Goal: Contribute content: Contribute content

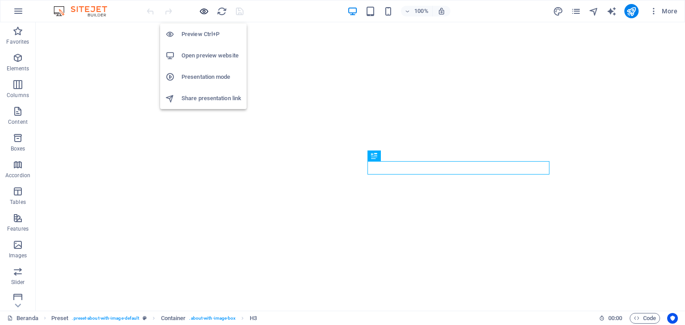
click at [199, 11] on icon "button" at bounding box center [204, 11] width 10 height 10
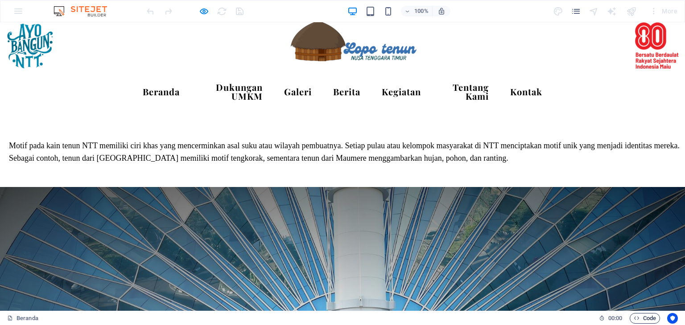
click at [640, 323] on span "Code" at bounding box center [644, 318] width 22 height 11
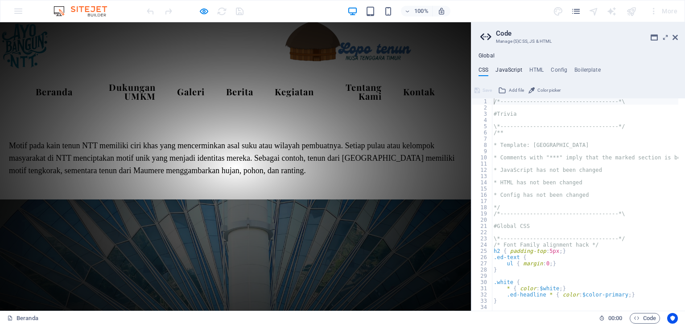
click at [519, 74] on h4 "JavaScript" at bounding box center [508, 72] width 26 height 10
type textarea "/* JS for preset "Menu V2" */"
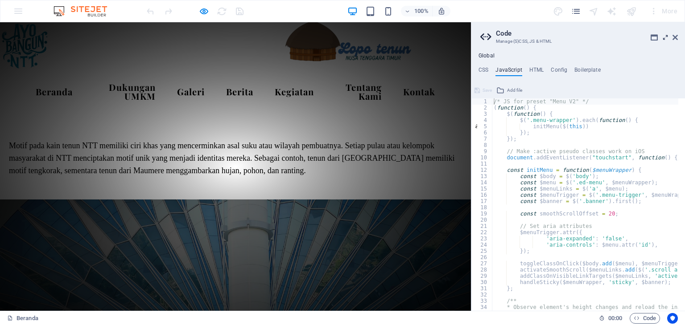
click at [665, 38] on icon at bounding box center [665, 37] width 0 height 7
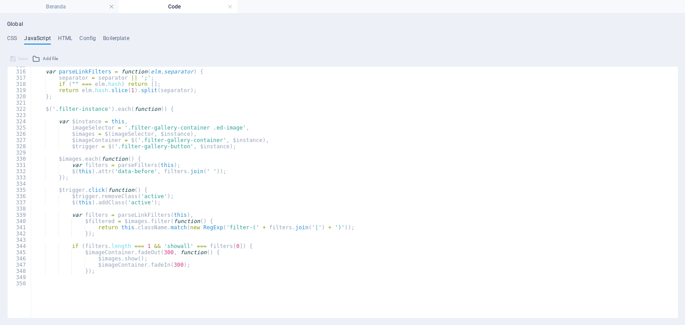
scroll to position [2009, 0]
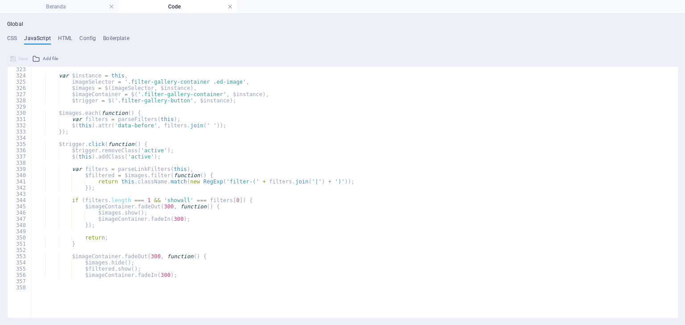
click at [228, 7] on link at bounding box center [229, 7] width 5 height 8
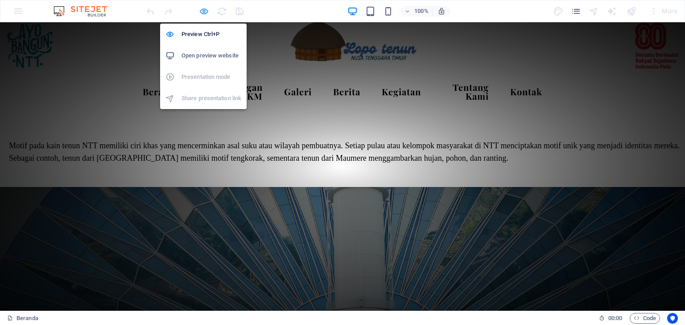
click at [207, 12] on icon "button" at bounding box center [204, 11] width 10 height 10
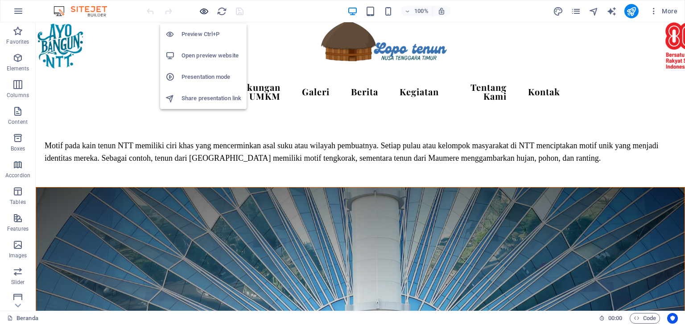
click at [200, 10] on icon "button" at bounding box center [204, 11] width 10 height 10
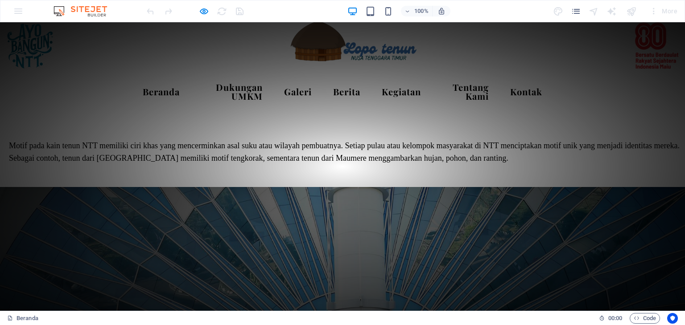
click at [366, 92] on link "Berita" at bounding box center [346, 91] width 41 height 23
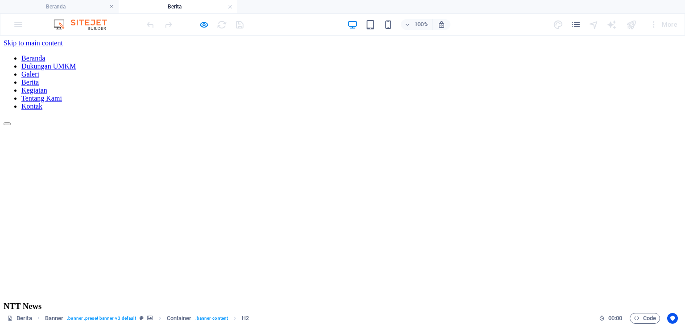
scroll to position [0, 0]
drag, startPoint x: 684, startPoint y: 46, endPoint x: 515, endPoint y: 81, distance: 172.8
click at [515, 263] on div "BERITA" at bounding box center [342, 278] width 677 height 30
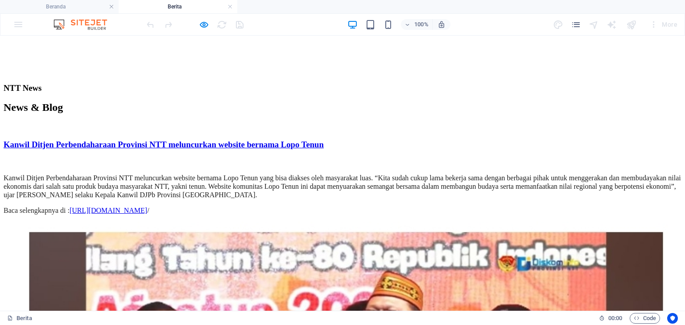
scroll to position [205, 0]
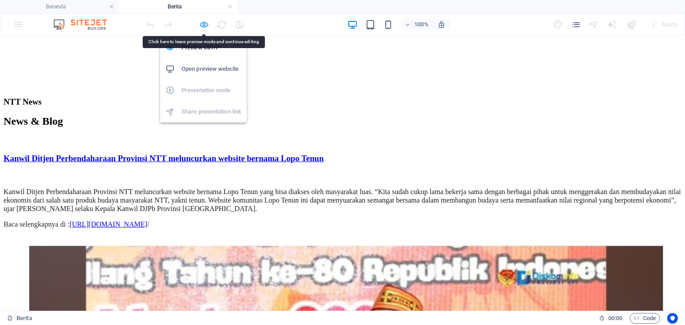
click at [203, 22] on icon "button" at bounding box center [204, 25] width 10 height 10
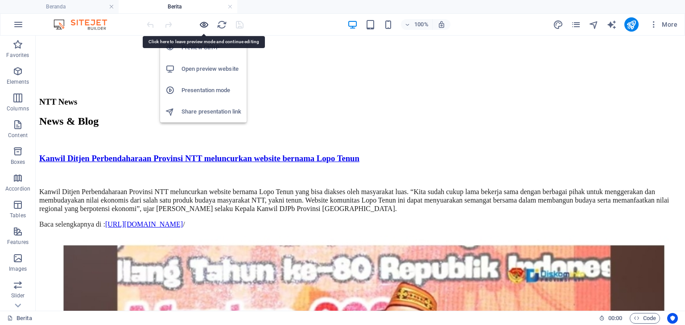
click at [200, 21] on icon "button" at bounding box center [204, 25] width 10 height 10
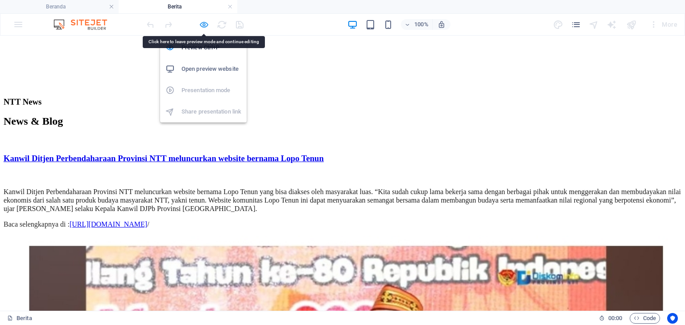
click at [206, 25] on icon "button" at bounding box center [204, 25] width 10 height 10
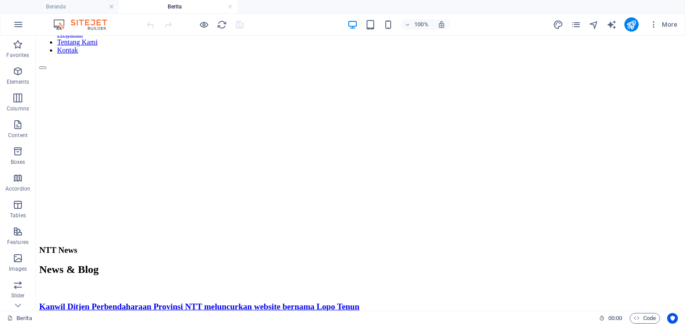
scroll to position [0, 0]
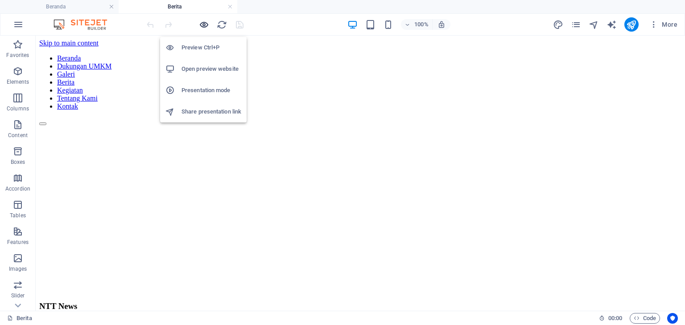
click at [203, 24] on icon "button" at bounding box center [204, 25] width 10 height 10
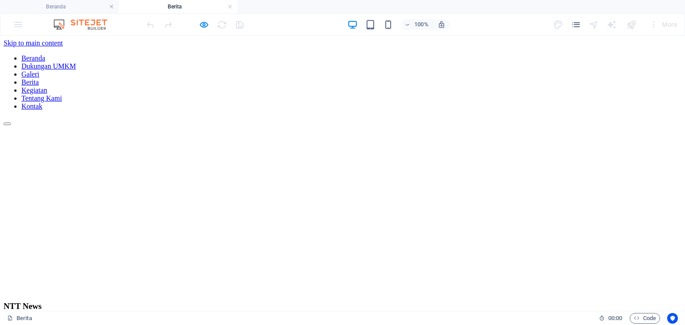
click at [47, 86] on link "Kegiatan" at bounding box center [34, 90] width 26 height 8
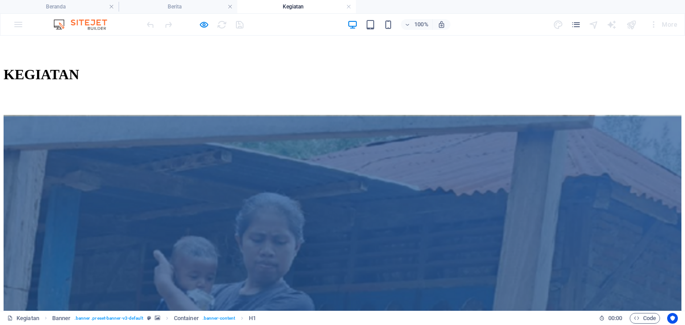
scroll to position [208, 0]
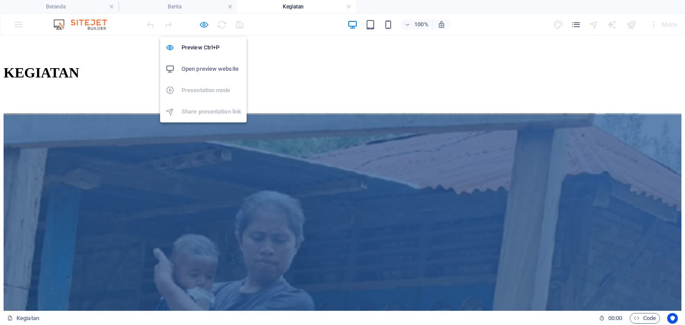
click at [203, 20] on icon "button" at bounding box center [204, 25] width 10 height 10
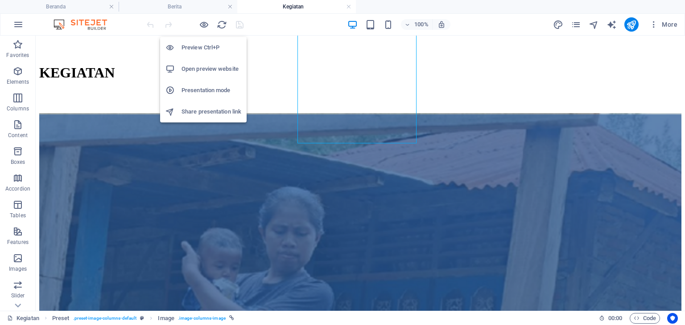
click at [207, 26] on icon "button" at bounding box center [204, 25] width 10 height 10
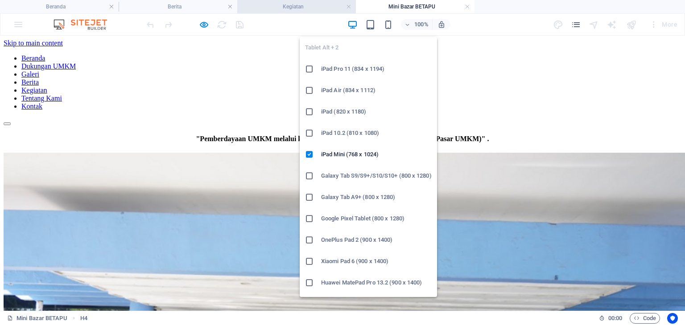
scroll to position [0, 0]
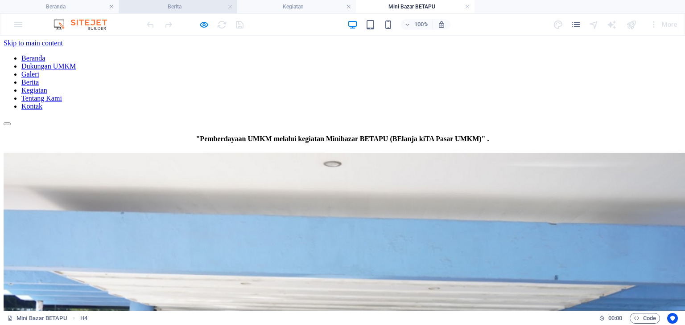
click at [188, 2] on h4 "Berita" at bounding box center [178, 7] width 119 height 10
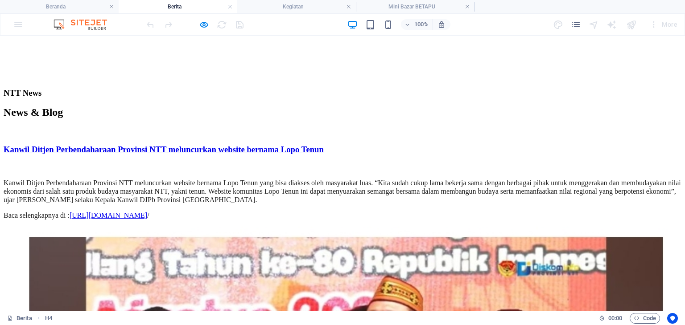
scroll to position [204, 0]
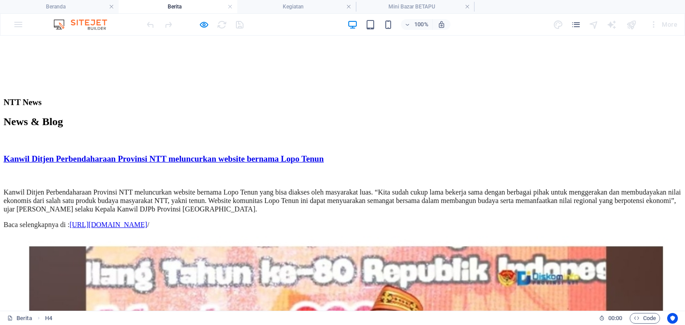
drag, startPoint x: 147, startPoint y: 109, endPoint x: 295, endPoint y: 154, distance: 154.1
click at [295, 188] on p "Kanwil Ditjen Perbendaharaan Provinsi NTT meluncurkan website bernama Lopo Tenu…" at bounding box center [342, 200] width 677 height 25
copy span "Kanwil Ditjen Perbendaharaan Provinsi NTT meluncurkan website bernama Lopo Tenu…"
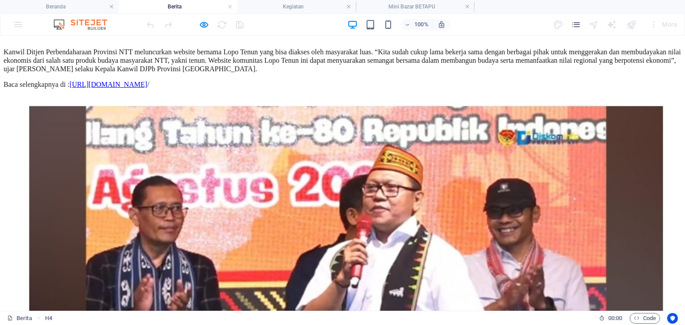
scroll to position [360, 0]
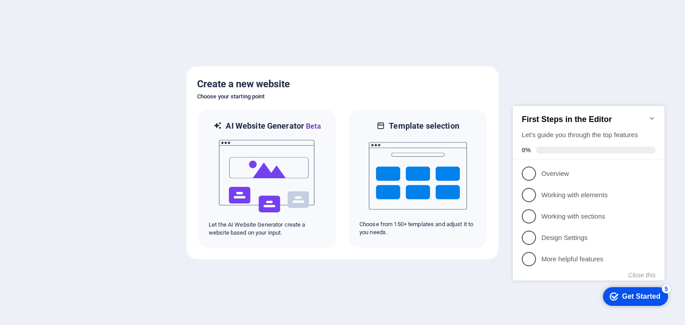
click at [234, 28] on div at bounding box center [342, 162] width 685 height 325
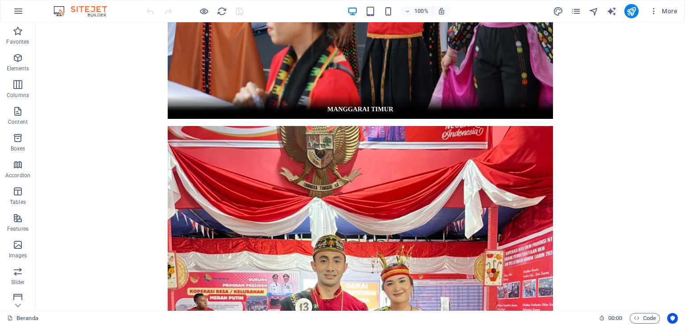
scroll to position [2906, 0]
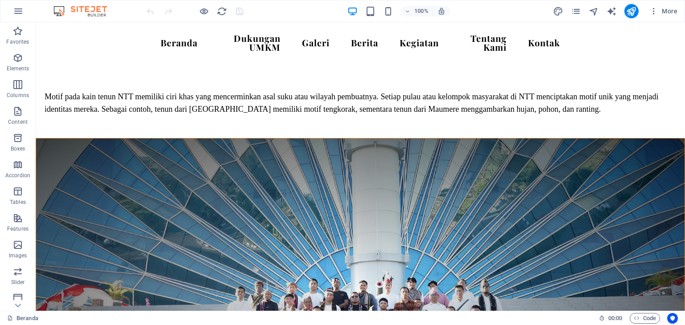
scroll to position [61, 0]
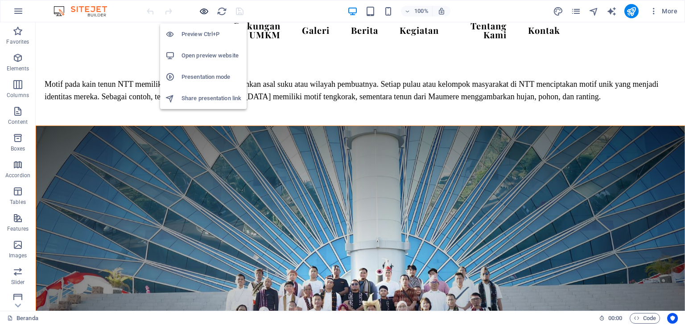
click at [202, 8] on icon "button" at bounding box center [204, 11] width 10 height 10
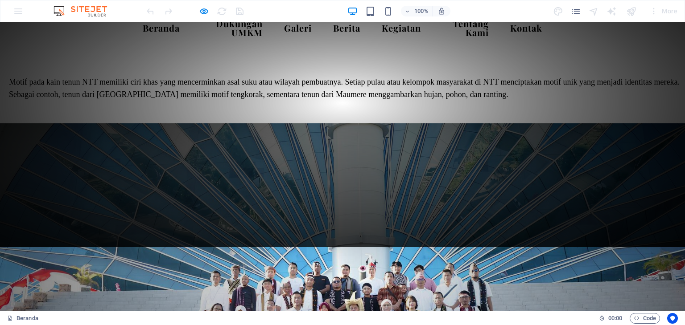
scroll to position [0, 0]
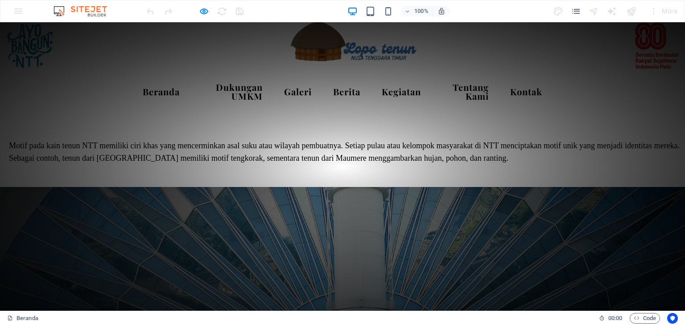
drag, startPoint x: 684, startPoint y: 54, endPoint x: 682, endPoint y: 40, distance: 14.4
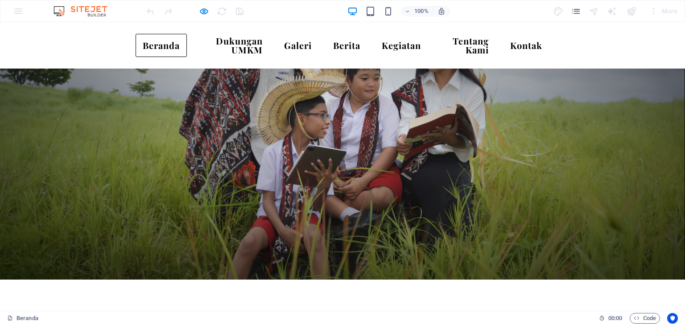
scroll to position [826, 0]
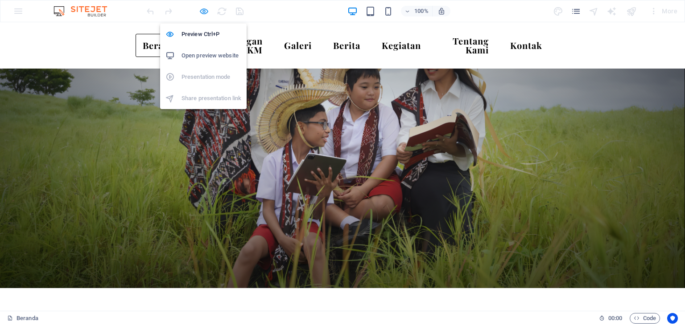
click at [208, 12] on icon "button" at bounding box center [204, 11] width 10 height 10
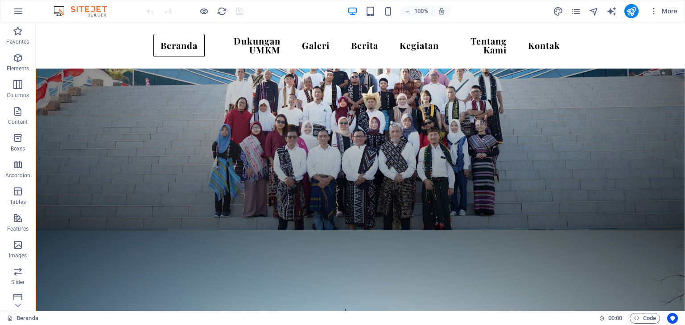
scroll to position [243, 0]
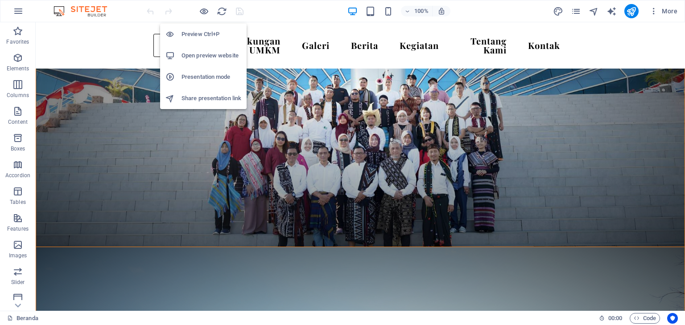
click at [207, 22] on div "Preview Ctrl+P Open preview website Presentation mode Share presentation link" at bounding box center [203, 62] width 86 height 93
click at [207, 16] on div "Preview Ctrl+P Open preview website Presentation mode Share presentation link" at bounding box center [203, 62] width 86 height 93
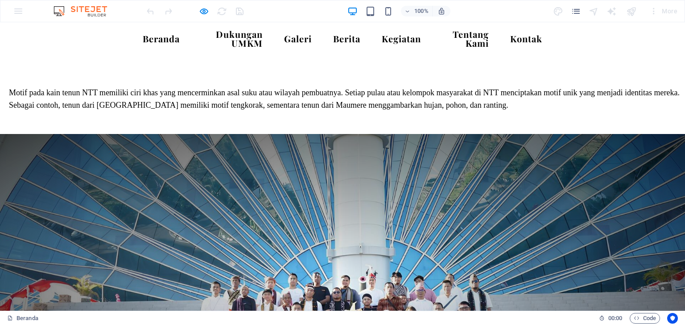
scroll to position [0, 0]
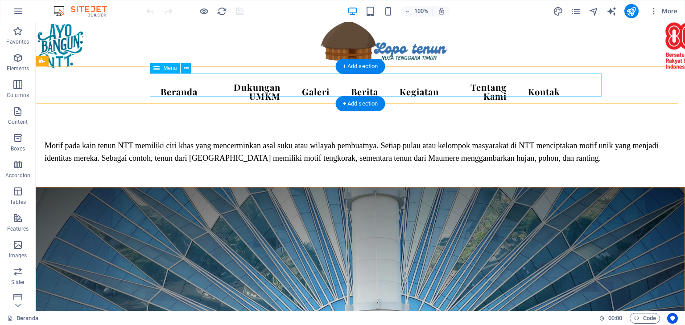
click at [332, 84] on nav "Beranda Dukungan UMKM Galeri Berita Kegiatan Tentang Kami Kontak" at bounding box center [360, 92] width 414 height 32
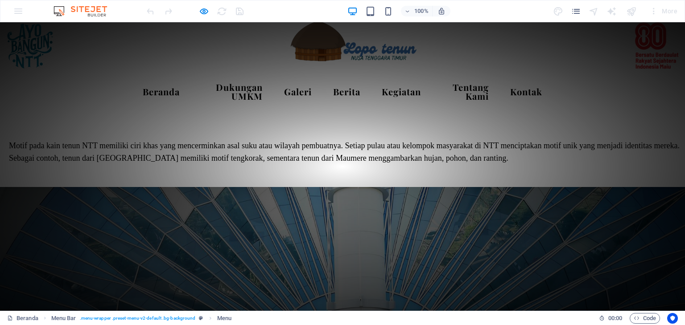
click at [319, 86] on link "Galeri" at bounding box center [298, 91] width 42 height 23
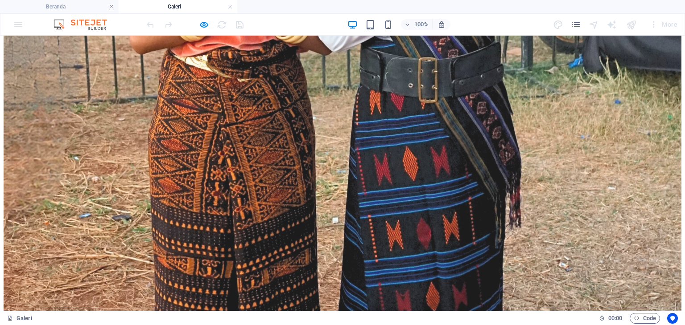
scroll to position [1694, 0]
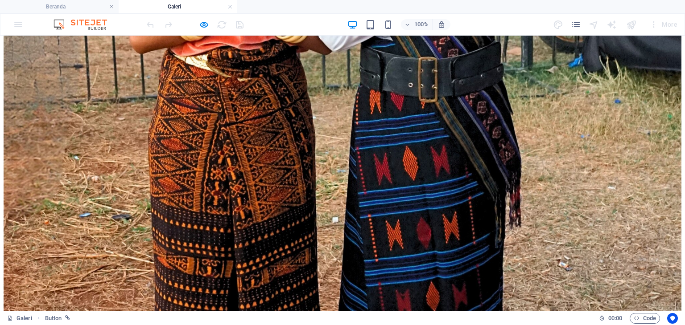
drag, startPoint x: 615, startPoint y: 161, endPoint x: 651, endPoint y: 161, distance: 35.7
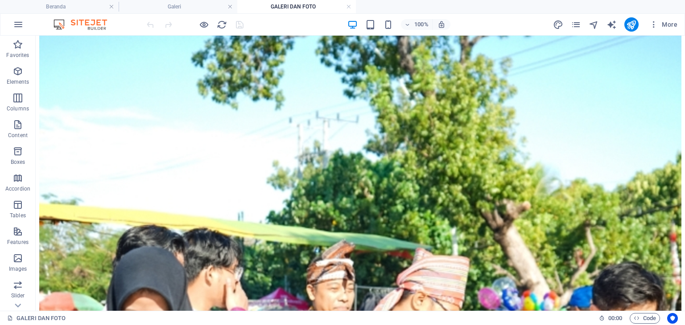
scroll to position [57, 0]
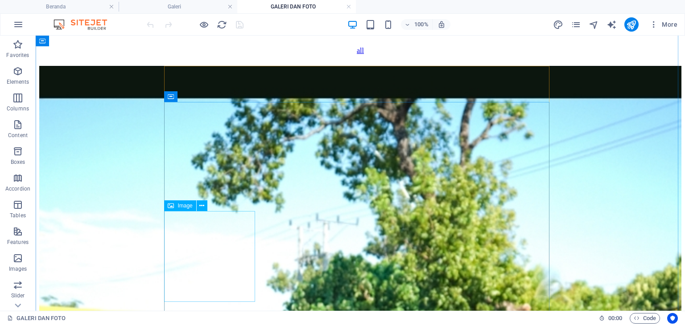
select select "%"
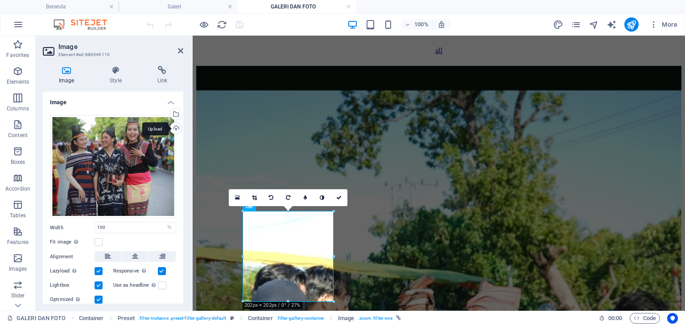
click at [170, 124] on div "Upload" at bounding box center [174, 129] width 13 height 13
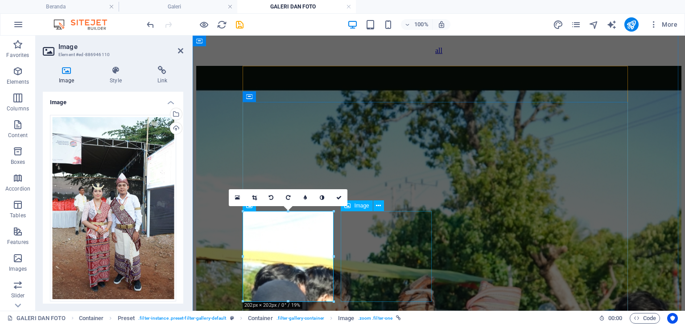
select select "%"
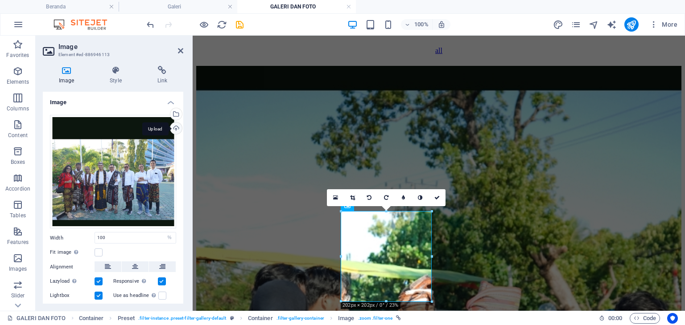
click at [173, 127] on div "Upload" at bounding box center [174, 129] width 13 height 13
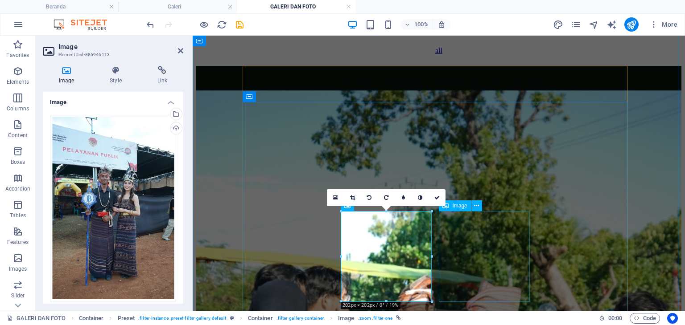
select select "%"
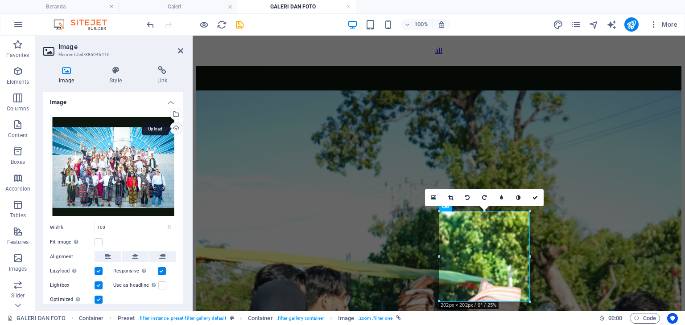
click at [176, 127] on div "Upload" at bounding box center [174, 129] width 13 height 13
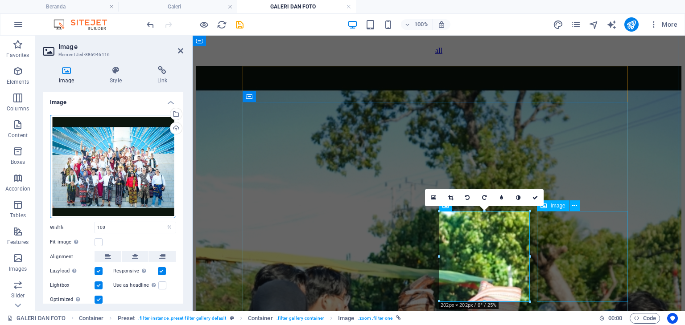
select select "%"
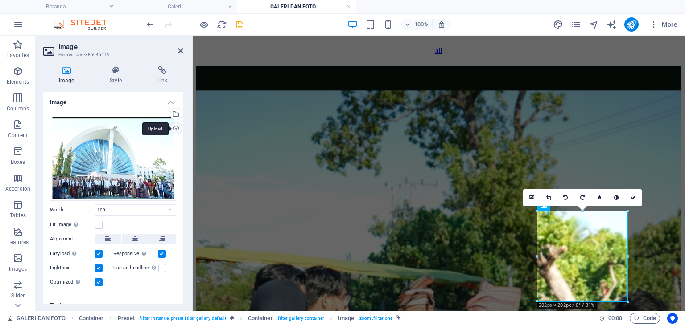
click at [176, 127] on div "Upload" at bounding box center [174, 129] width 13 height 13
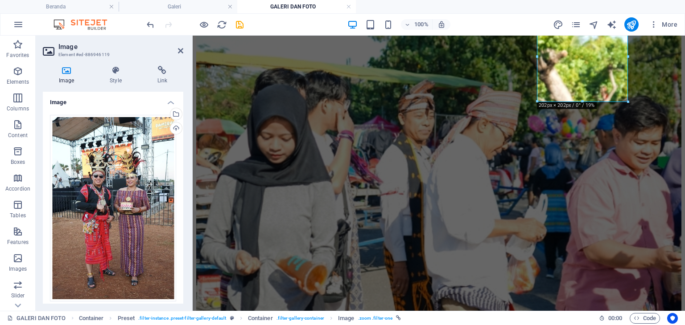
scroll to position [258, 0]
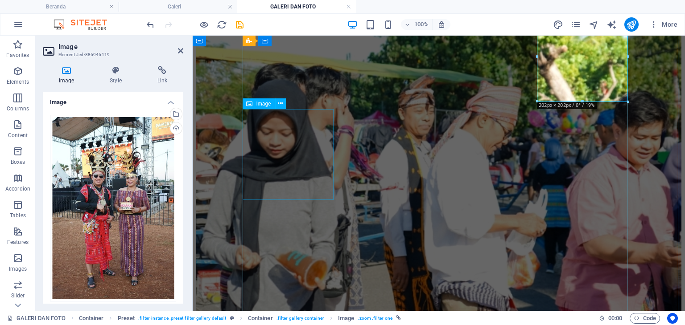
select select "%"
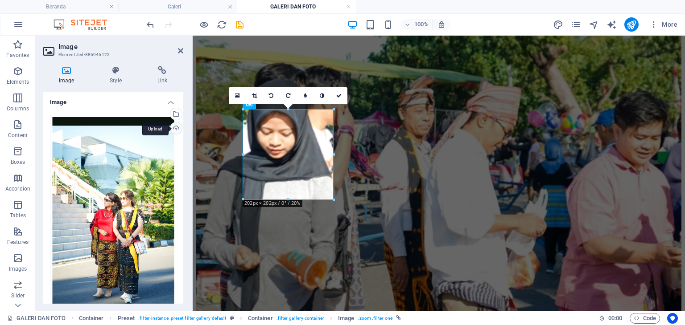
click at [177, 126] on div "Upload" at bounding box center [174, 129] width 13 height 13
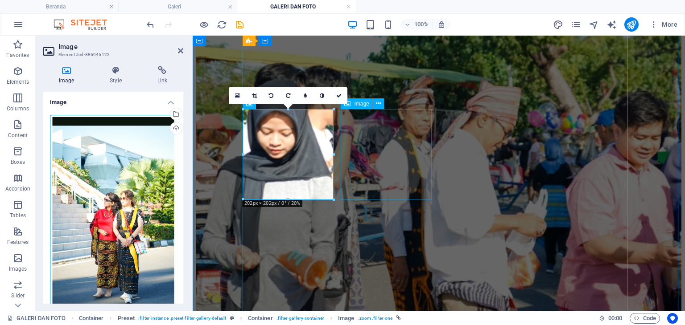
select select "%"
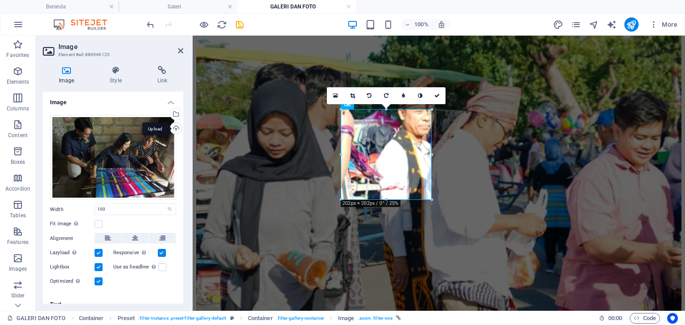
click at [176, 130] on div "Upload" at bounding box center [174, 129] width 13 height 13
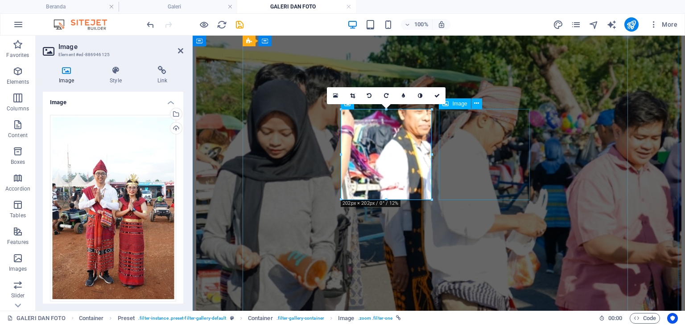
select select "%"
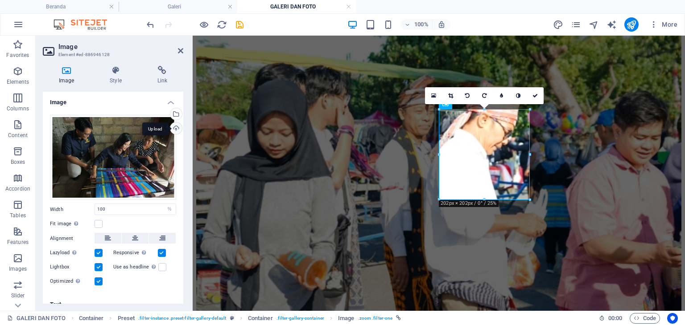
click at [176, 128] on div "Upload" at bounding box center [174, 129] width 13 height 13
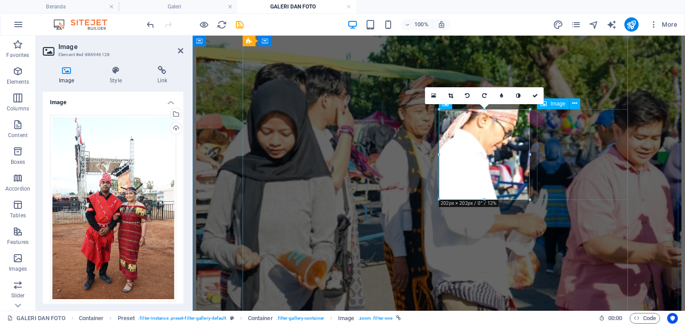
select select "%"
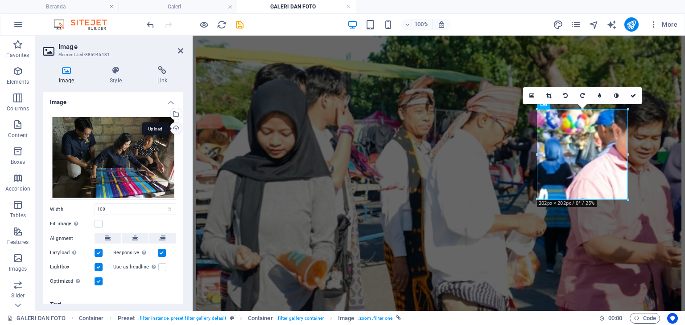
click at [176, 129] on div "Upload" at bounding box center [174, 129] width 13 height 13
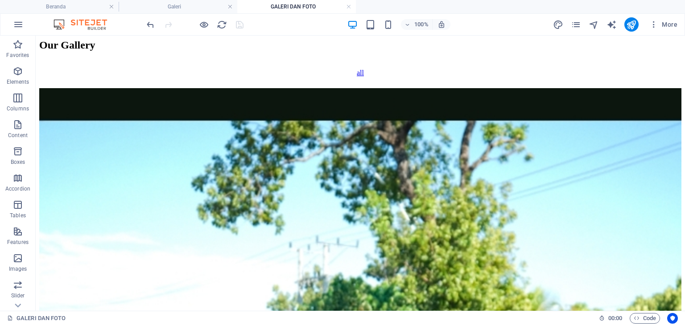
scroll to position [18, 0]
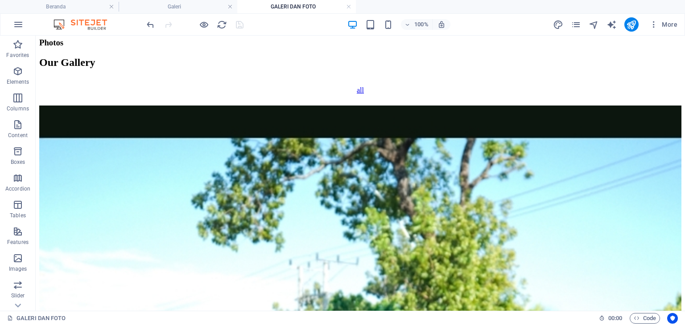
click at [77, 19] on img at bounding box center [84, 24] width 67 height 11
click at [75, 6] on h4 "Beranda" at bounding box center [59, 7] width 119 height 10
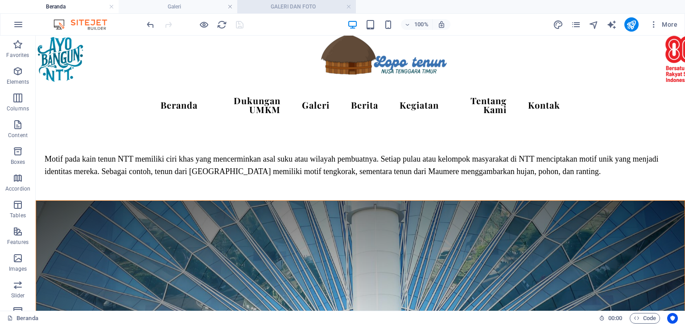
click at [278, 2] on h4 "GALERI DAN FOTO" at bounding box center [296, 7] width 119 height 10
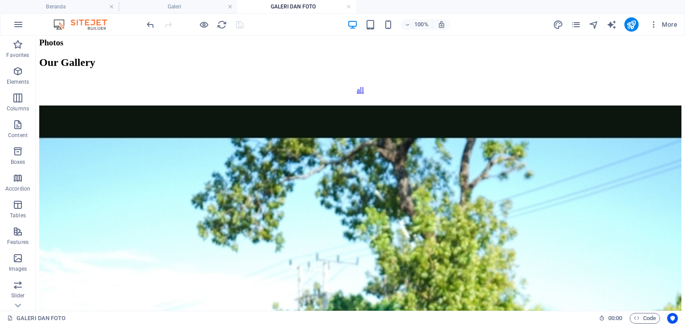
click at [209, 4] on h4 "Galeri" at bounding box center [178, 7] width 119 height 10
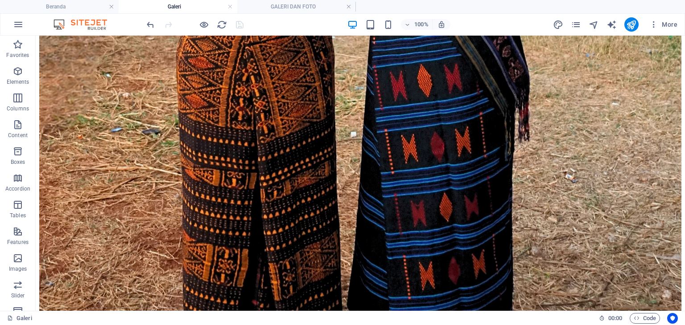
click at [209, 4] on h4 "Galeri" at bounding box center [178, 7] width 119 height 10
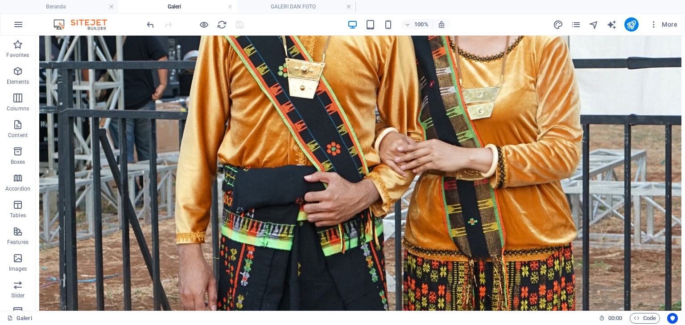
scroll to position [806, 0]
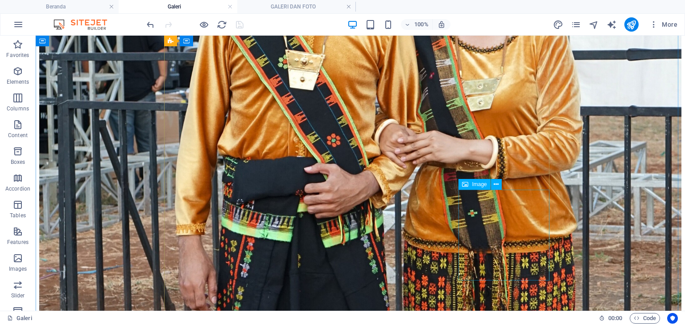
drag, startPoint x: 143, startPoint y: 191, endPoint x: 184, endPoint y: 203, distance: 42.6
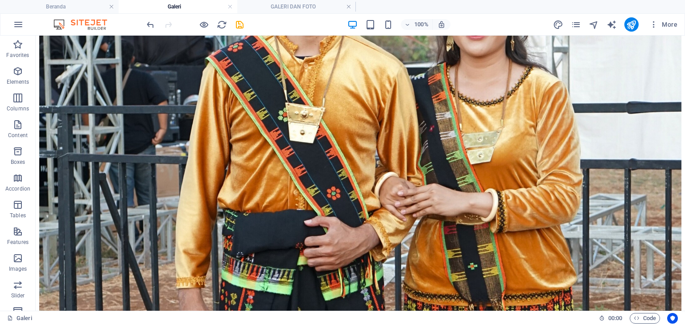
scroll to position [755, 0]
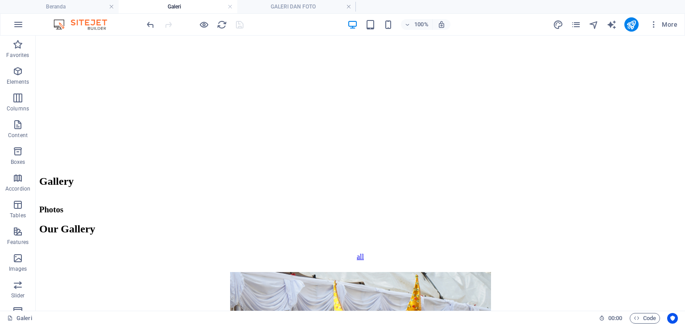
scroll to position [0, 0]
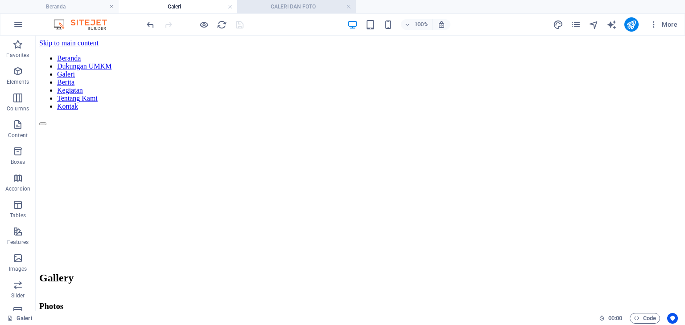
click at [303, 8] on h4 "GALERI DAN FOTO" at bounding box center [296, 7] width 119 height 10
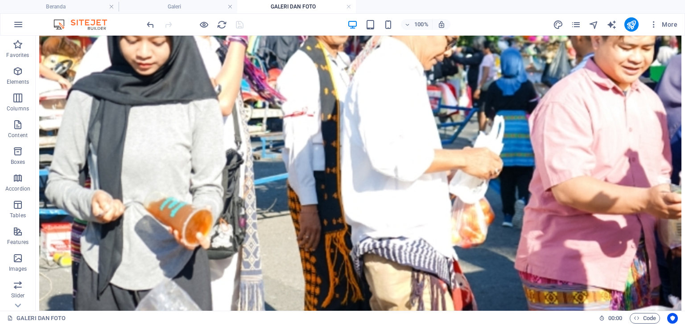
scroll to position [431, 0]
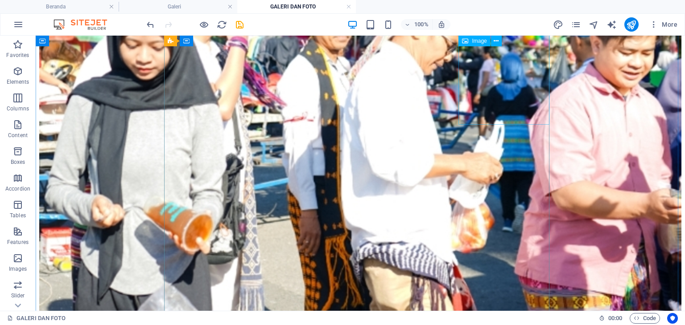
click at [375, 46] on div "Image" at bounding box center [384, 41] width 49 height 11
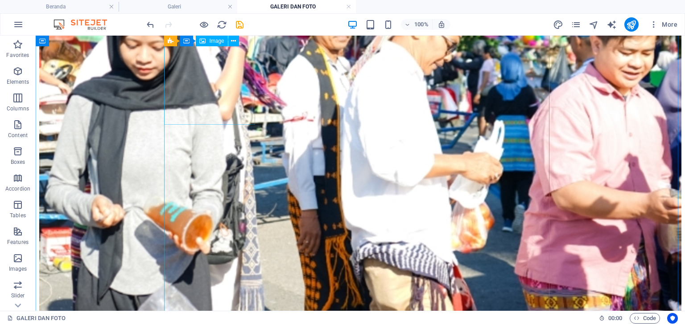
select select "%"
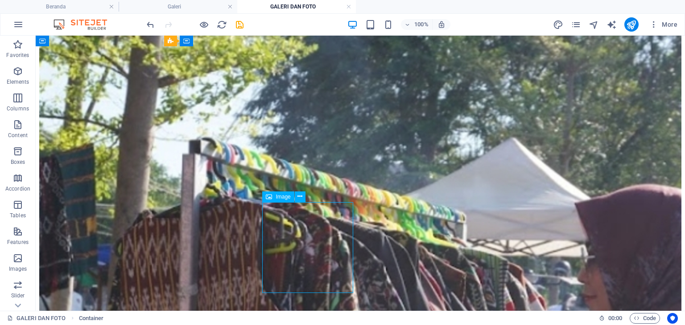
scroll to position [858, 0]
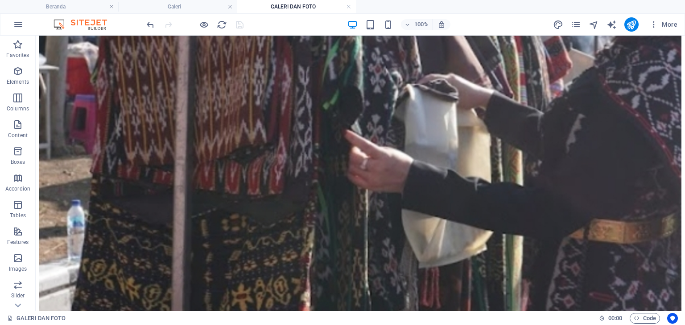
scroll to position [1198, 0]
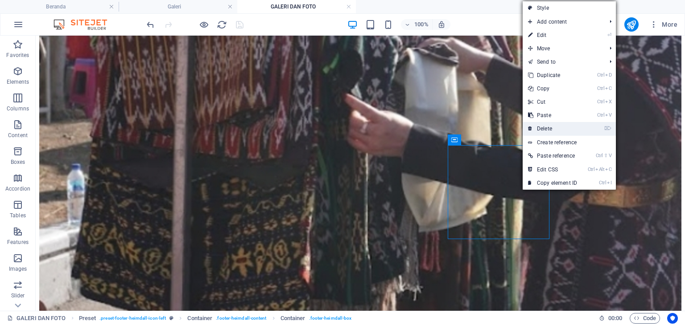
click at [563, 129] on link "⌦ Delete" at bounding box center [552, 128] width 60 height 13
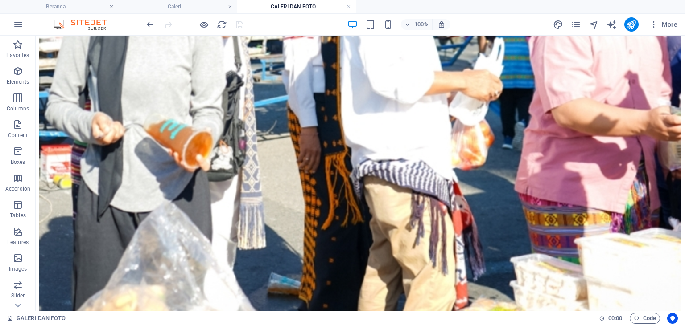
scroll to position [167, 0]
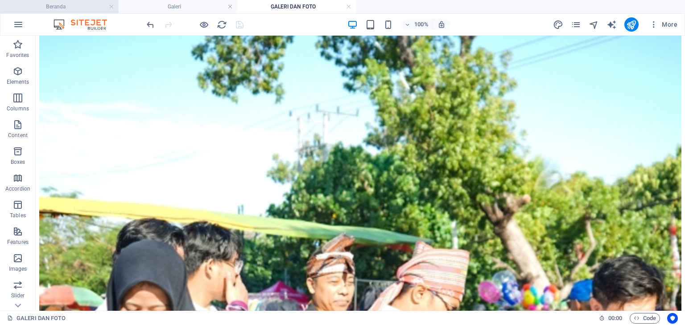
click at [58, 4] on h4 "Beranda" at bounding box center [59, 7] width 119 height 10
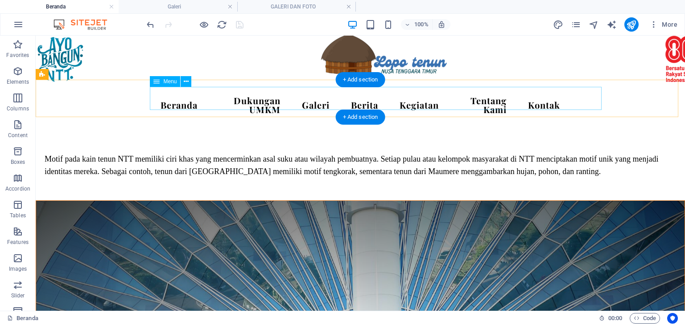
click at [225, 95] on nav "Beranda Dukungan UMKM Galeri Berita Kegiatan Tentang Kami Kontak" at bounding box center [360, 105] width 414 height 32
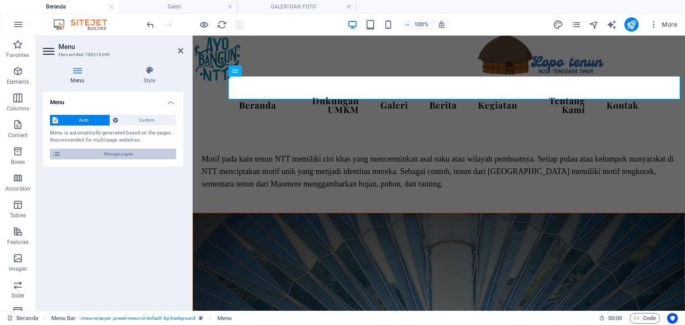
click at [141, 152] on span "Manage pages" at bounding box center [118, 154] width 110 height 11
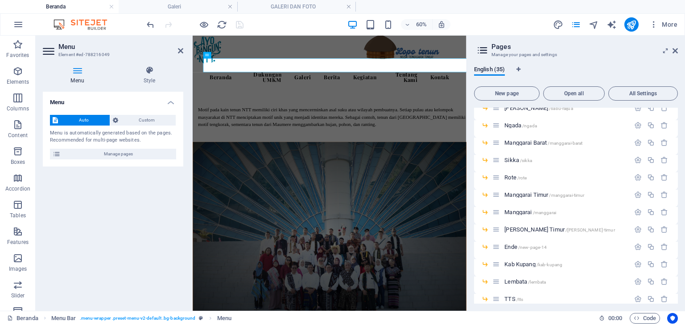
scroll to position [497, 0]
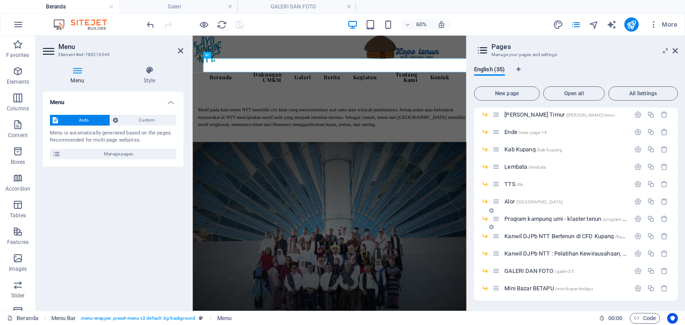
drag, startPoint x: 677, startPoint y: 258, endPoint x: 675, endPoint y: 223, distance: 34.8
click at [675, 223] on div "Beranda / Dukungan UMKM /dukungan-umkm Galeri /galeri Berita /berita Kegiatan /…" at bounding box center [576, 206] width 204 height 196
drag, startPoint x: 677, startPoint y: 272, endPoint x: 676, endPoint y: 243, distance: 29.0
click at [676, 243] on div "English (35) New page Open all All Settings Beranda / Dukungan UMKM /dukungan-u…" at bounding box center [576, 185] width 218 height 252
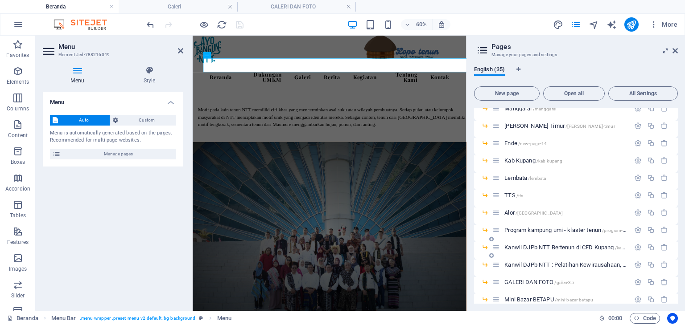
scroll to position [484, 0]
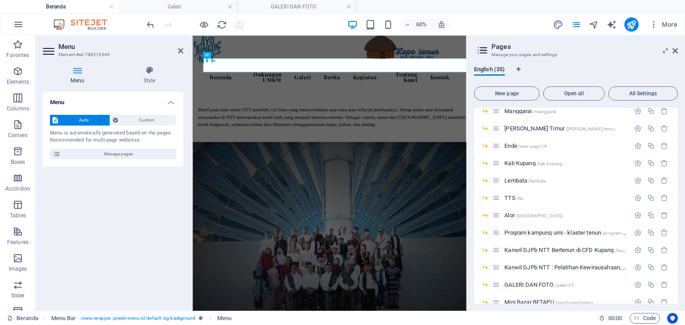
drag, startPoint x: 675, startPoint y: 249, endPoint x: 683, endPoint y: 199, distance: 50.9
click at [683, 199] on div "English (35) New page Open all All Settings Beranda / Dukungan UMKM /dukungan-u…" at bounding box center [576, 185] width 218 height 252
drag, startPoint x: 677, startPoint y: 250, endPoint x: 679, endPoint y: 170, distance: 80.2
click at [679, 170] on div "English (35) New page Open all All Settings Beranda / Dukungan UMKM /dukungan-u…" at bounding box center [576, 185] width 218 height 252
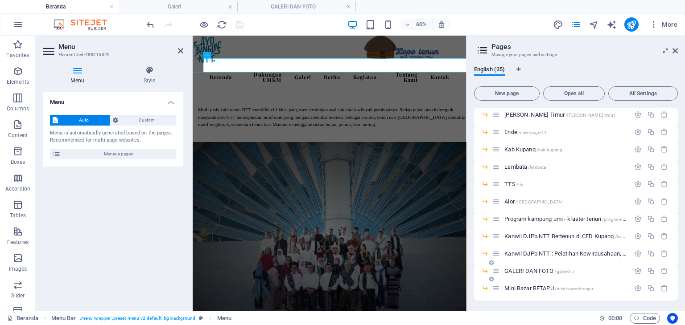
click at [534, 272] on span "GALERI DAN FOTO /galeri-35" at bounding box center [539, 271] width 70 height 7
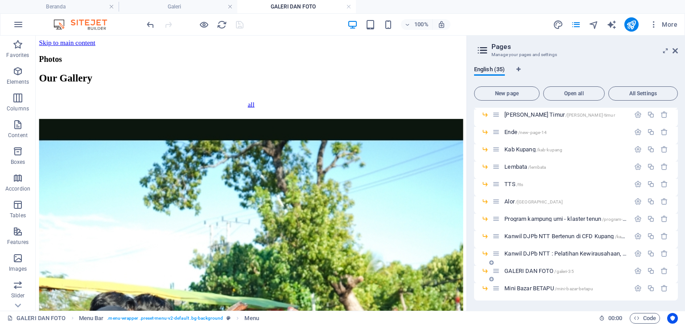
click at [534, 272] on span "GALERI DAN FOTO /galeri-35" at bounding box center [539, 271] width 70 height 7
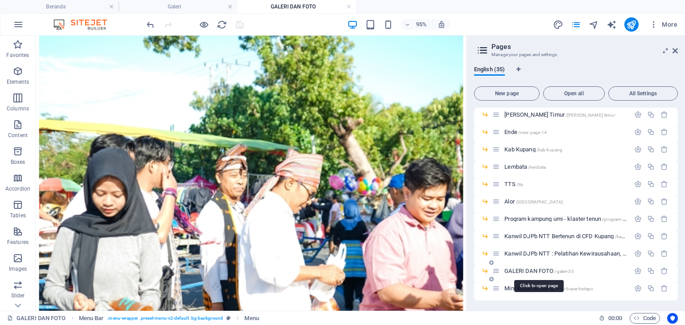
click at [534, 272] on span "GALERI DAN FOTO /galeri-35" at bounding box center [539, 271] width 70 height 7
click at [638, 270] on icon "button" at bounding box center [638, 271] width 8 height 8
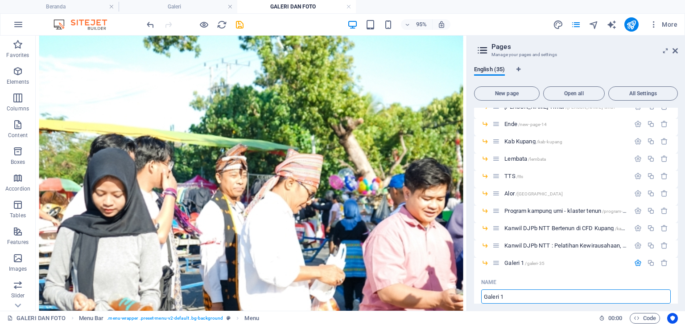
type input "Galeri 1"
drag, startPoint x: 677, startPoint y: 213, endPoint x: 677, endPoint y: 219, distance: 5.8
click at [677, 219] on div "English (35) New page Open all All Settings Beranda / Dukungan UMKM /dukungan-u…" at bounding box center [576, 185] width 218 height 252
click at [677, 218] on div "English (35) New page Open all All Settings Beranda / Dukungan UMKM /dukungan-u…" at bounding box center [576, 185] width 218 height 252
click at [489, 271] on icon at bounding box center [491, 271] width 4 height 5
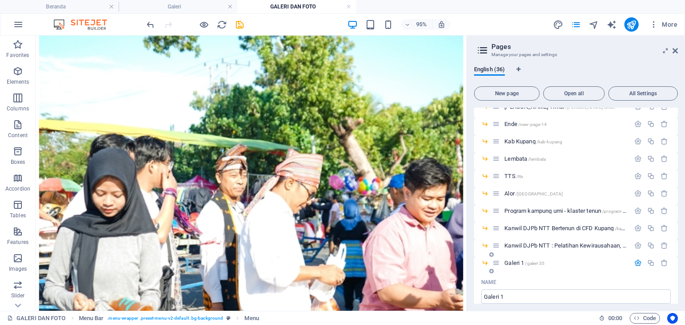
scroll to position [924, 0]
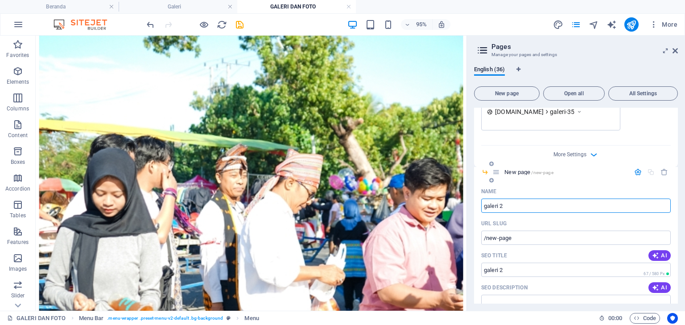
type input "galeri 2"
type input "/galeri-2"
type input "galeri 2"
click at [636, 154] on div "More Settings" at bounding box center [575, 153] width 189 height 14
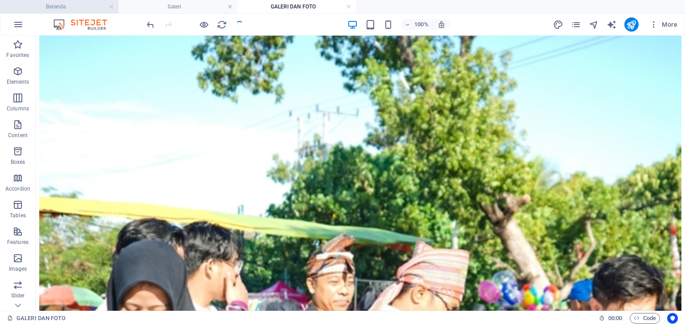
click at [58, 4] on h4 "Beranda" at bounding box center [59, 7] width 119 height 10
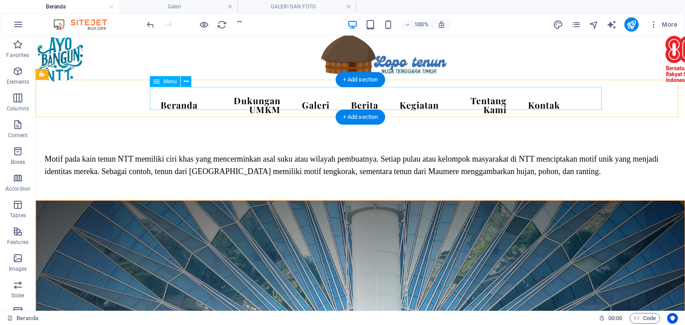
click at [297, 101] on nav "Beranda Dukungan UMKM Galeri Berita Kegiatan Tentang Kami Kontak" at bounding box center [360, 105] width 414 height 32
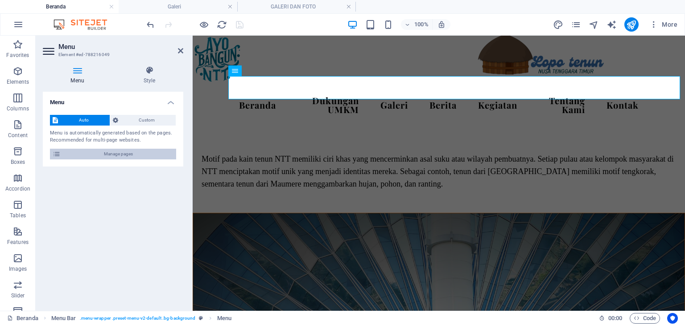
click at [130, 157] on span "Manage pages" at bounding box center [118, 154] width 110 height 11
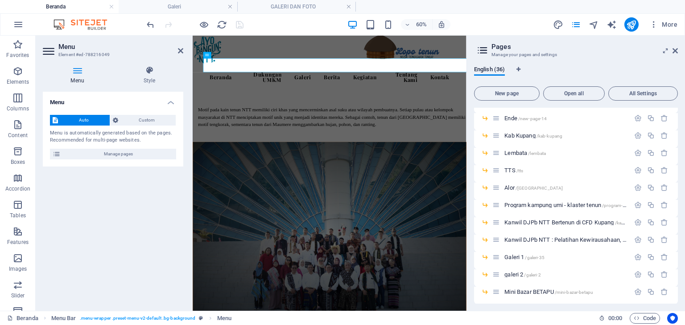
scroll to position [515, 0]
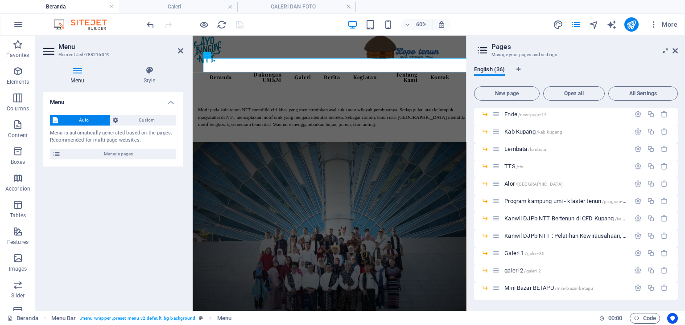
click at [677, 54] on header "Pages Manage your pages and settings" at bounding box center [576, 47] width 202 height 23
click at [674, 53] on icon at bounding box center [674, 50] width 5 height 7
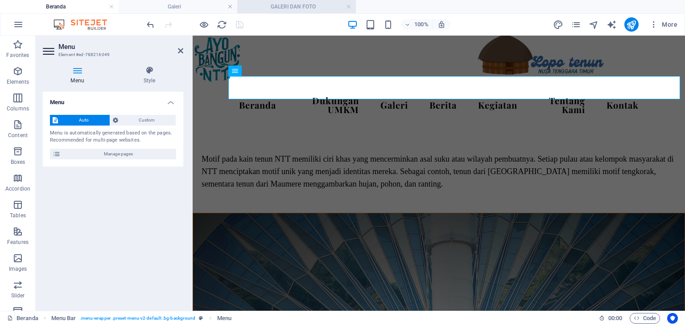
click at [310, 4] on h4 "GALERI DAN FOTO" at bounding box center [296, 7] width 119 height 10
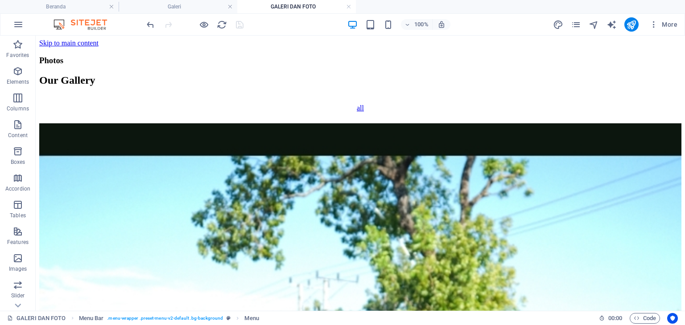
scroll to position [167, 0]
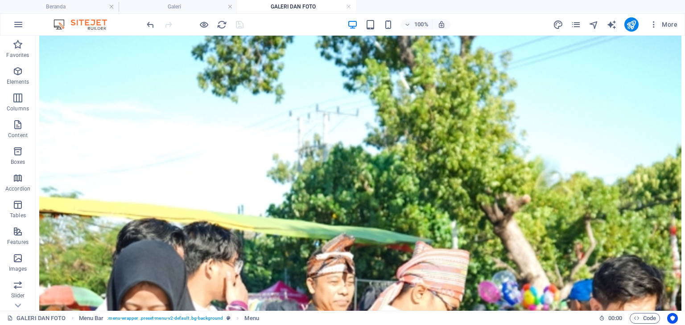
click at [299, 10] on h4 "GALERI DAN FOTO" at bounding box center [296, 7] width 119 height 10
click at [58, 3] on h4 "Beranda" at bounding box center [59, 7] width 119 height 10
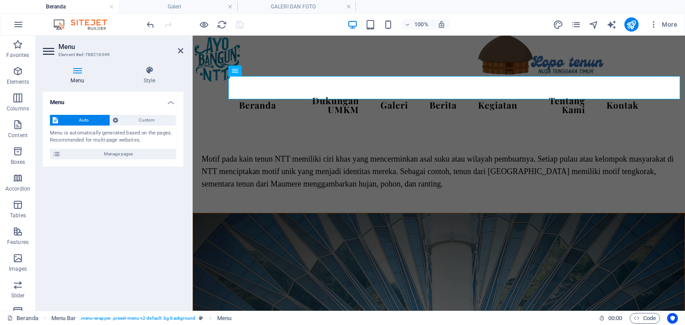
scroll to position [0, 0]
click at [310, 89] on nav "Beranda Dukungan UMKM Galeri Berita Kegiatan Tentang Kami Kontak" at bounding box center [439, 105] width 414 height 32
click at [155, 160] on div "Auto Custom Menu is automatically generated based on the pages. Recommended for…" at bounding box center [113, 137] width 140 height 59
drag, startPoint x: 155, startPoint y: 160, endPoint x: 152, endPoint y: 154, distance: 7.2
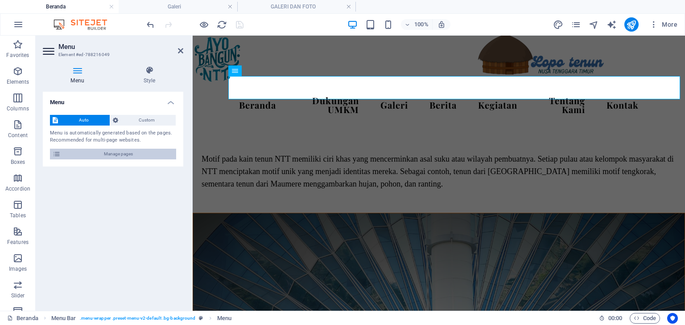
click at [152, 154] on div "Auto Custom Menu is automatically generated based on the pages. Recommended for…" at bounding box center [113, 137] width 140 height 59
click at [174, 153] on button "Manage pages" at bounding box center [113, 154] width 126 height 11
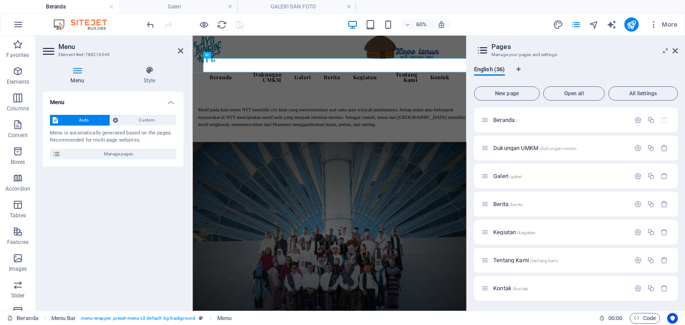
drag, startPoint x: 677, startPoint y: 160, endPoint x: 679, endPoint y: 193, distance: 33.5
click at [679, 193] on div "English (36) New page Open all All Settings Beranda / Dukungan UMKM /dukungan-u…" at bounding box center [576, 185] width 218 height 252
drag, startPoint x: 675, startPoint y: 152, endPoint x: 684, endPoint y: 236, distance: 83.8
click at [684, 236] on div "English (36) New page Open all All Settings Beranda / Dukungan UMKM /dukungan-u…" at bounding box center [576, 185] width 218 height 252
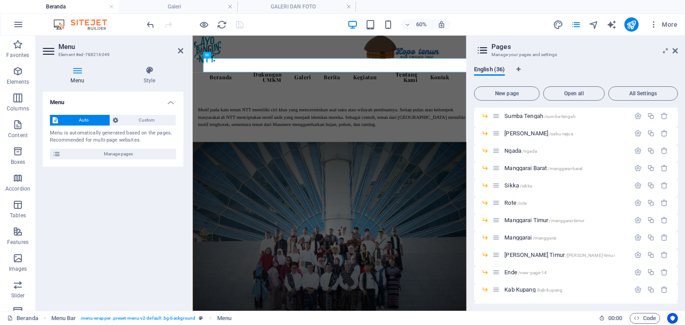
scroll to position [515, 0]
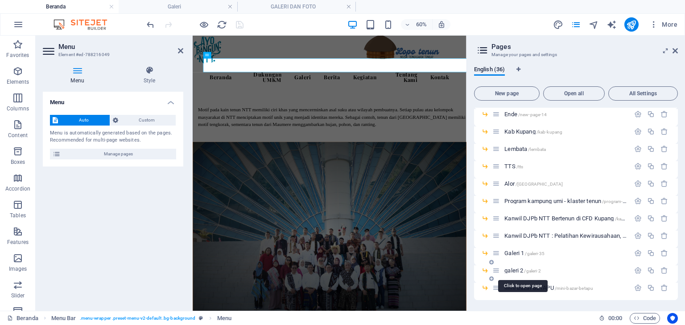
drag, startPoint x: 506, startPoint y: 268, endPoint x: 580, endPoint y: 281, distance: 74.7
click at [580, 281] on div "galeri 2 /galeri-2" at bounding box center [576, 274] width 204 height 17
click at [509, 272] on span "galeri 2 /galeri-2" at bounding box center [522, 270] width 36 height 7
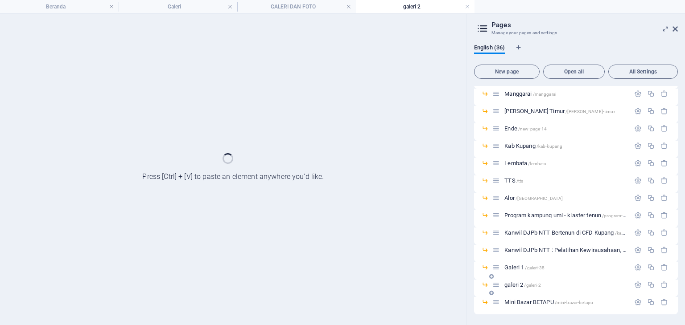
scroll to position [479, 0]
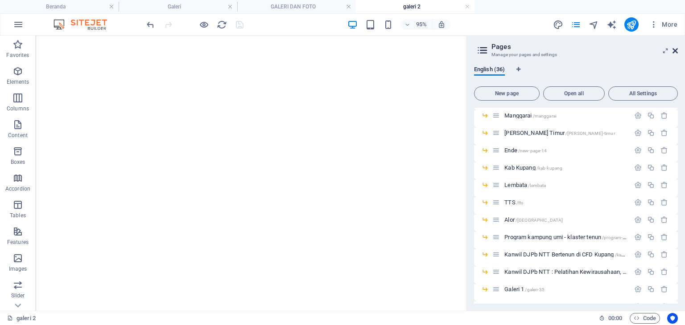
click at [674, 52] on icon at bounding box center [674, 50] width 5 height 7
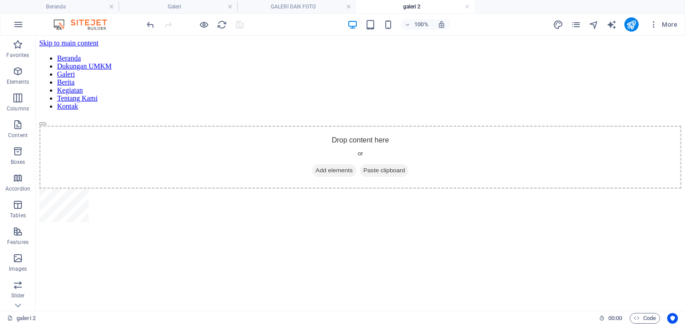
scroll to position [0, 0]
click at [323, 0] on li "GALERI DAN FOTO" at bounding box center [296, 6] width 119 height 13
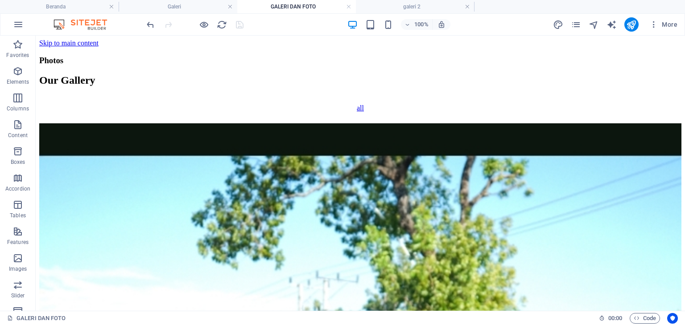
scroll to position [167, 0]
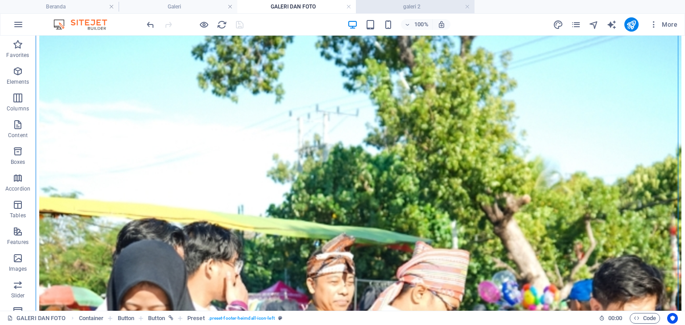
click at [444, 4] on h4 "galeri 2" at bounding box center [415, 7] width 119 height 10
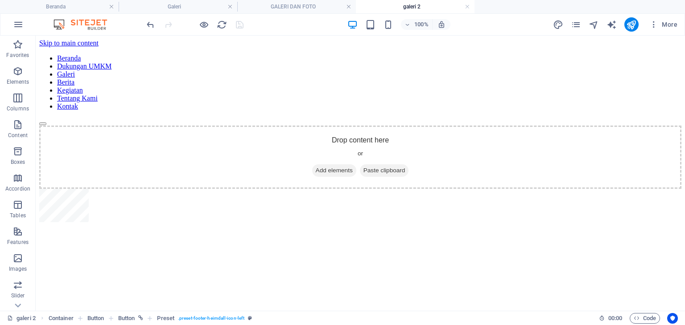
scroll to position [0, 0]
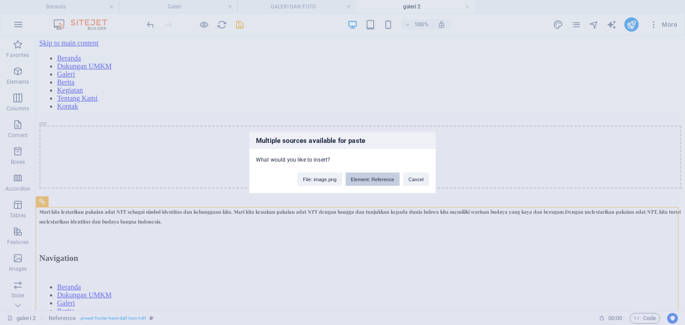
click at [381, 179] on button "Element: Reference" at bounding box center [372, 179] width 54 height 13
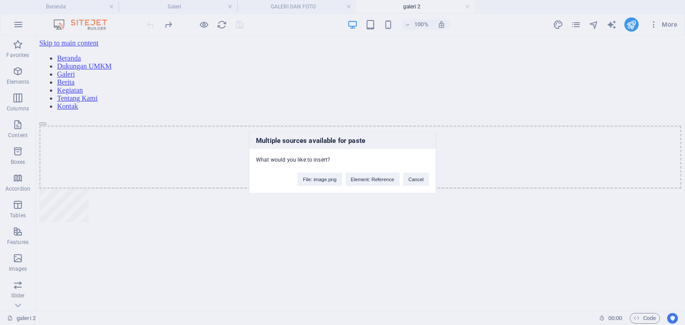
click at [547, 171] on div "Multiple sources available for paste What would you like to insert? File: image…" at bounding box center [342, 162] width 685 height 325
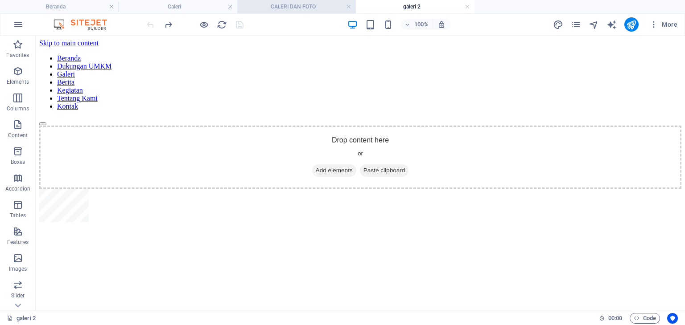
click at [271, 3] on h4 "GALERI DAN FOTO" at bounding box center [296, 7] width 119 height 10
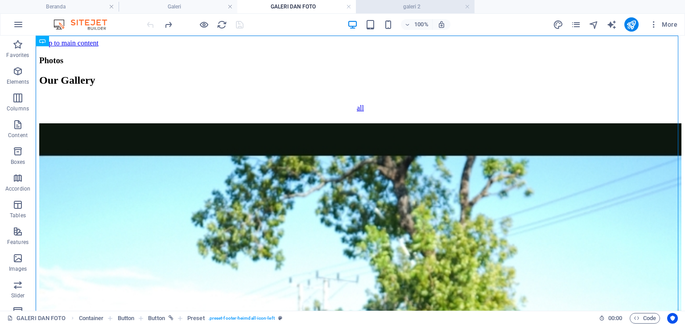
click at [445, 4] on h4 "galeri 2" at bounding box center [415, 7] width 119 height 10
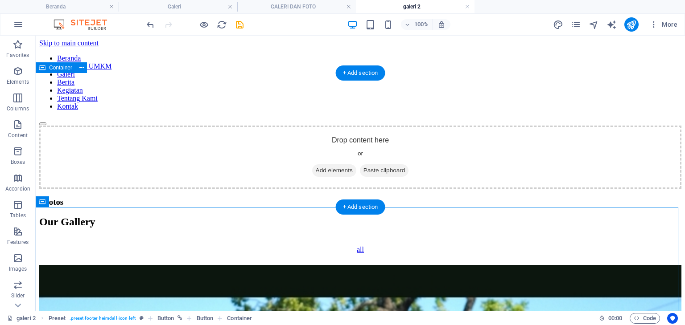
click at [591, 147] on div "Drop content here or Add elements Paste clipboard" at bounding box center [360, 157] width 642 height 63
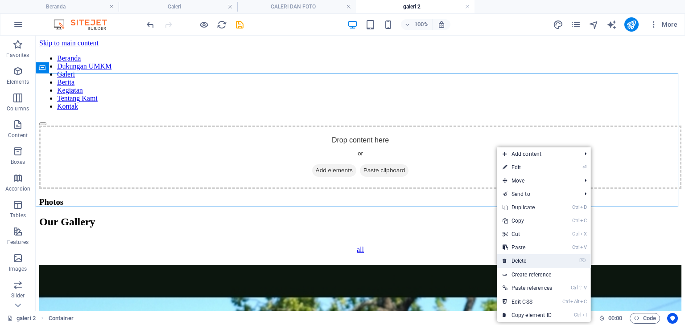
click at [541, 257] on link "⌦ Delete" at bounding box center [527, 260] width 60 height 13
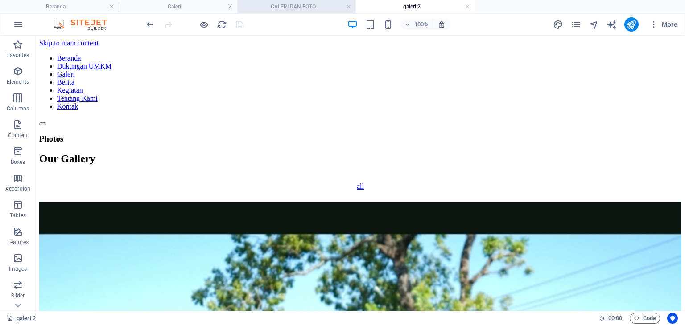
click at [332, 6] on h4 "GALERI DAN FOTO" at bounding box center [296, 7] width 119 height 10
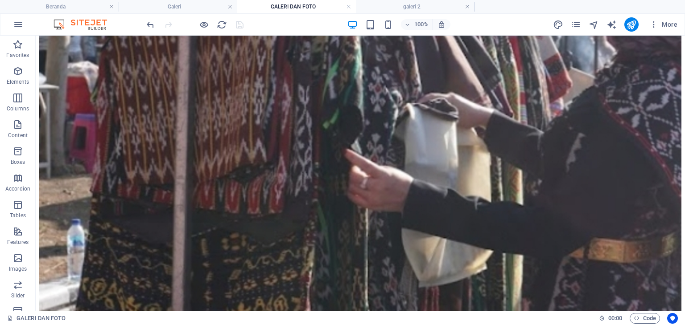
scroll to position [1131, 0]
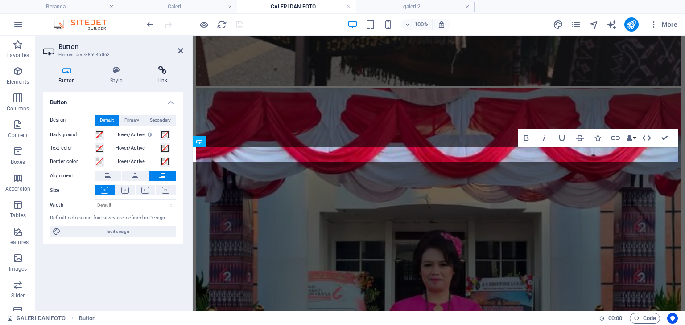
click at [172, 73] on icon at bounding box center [162, 70] width 42 height 9
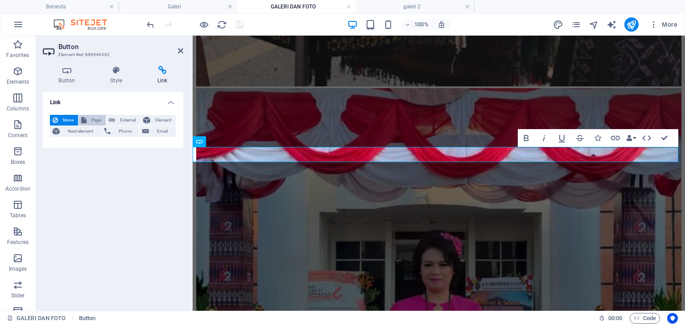
click at [89, 125] on span "Page" at bounding box center [96, 120] width 14 height 11
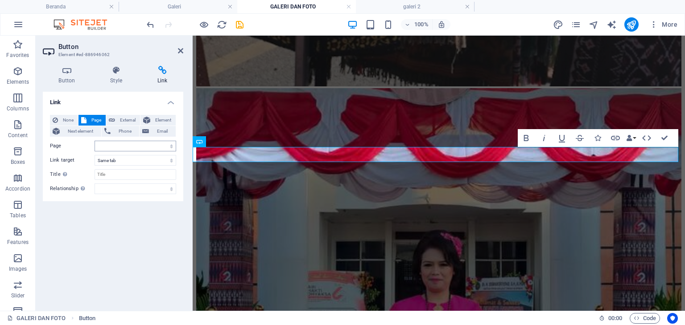
click at [176, 142] on div "None Page External Element Next element Phone Email Page Beranda Dukungan UMKM …" at bounding box center [113, 155] width 140 height 94
click at [168, 146] on select "Beranda Dukungan UMKM Galeri Berita Kegiatan Tentang Kami Kontak Privacy -- [GE…" at bounding box center [135, 146] width 82 height 11
select select "34"
click at [94, 141] on select "Beranda Dukungan UMKM Galeri Berita Kegiatan Tentang Kami Kontak Privacy -- [GE…" at bounding box center [135, 146] width 82 height 11
click at [238, 27] on icon "save" at bounding box center [239, 25] width 10 height 10
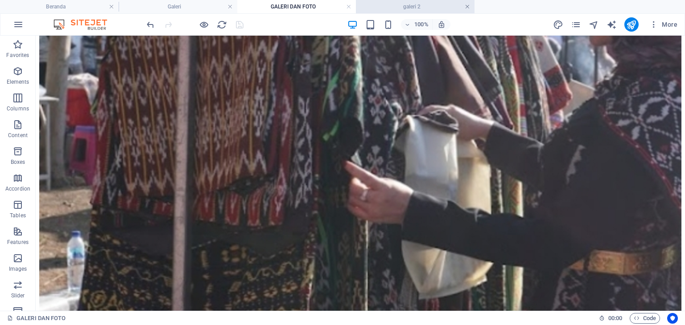
click at [465, 8] on link at bounding box center [466, 7] width 5 height 8
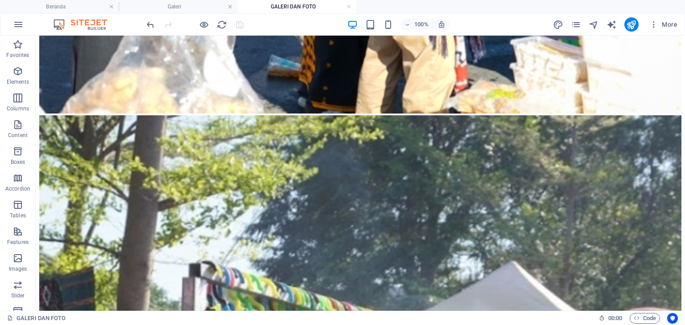
scroll to position [722, 0]
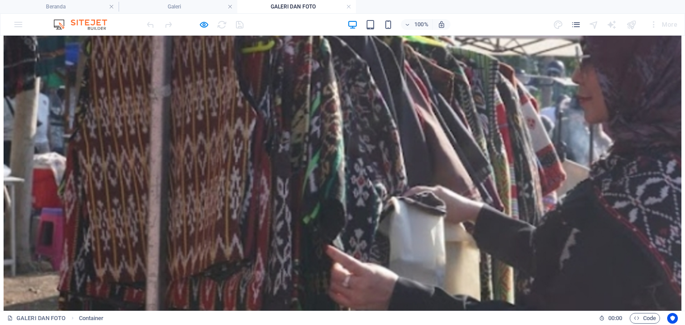
scroll to position [1113, 0]
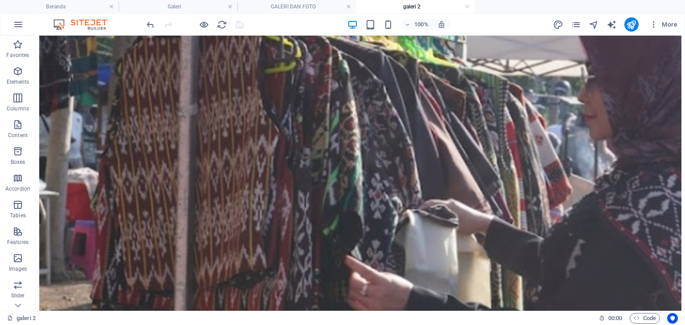
scroll to position [1115, 0]
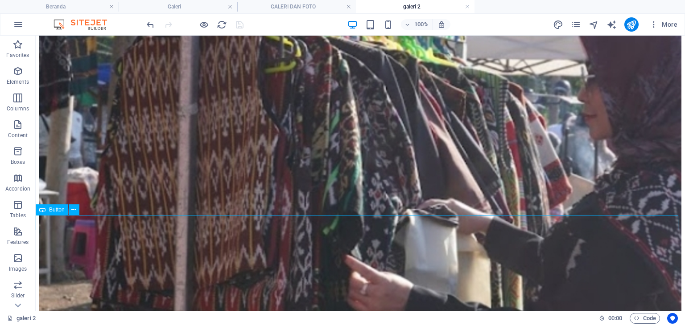
select select "2"
select select
select select "prev"
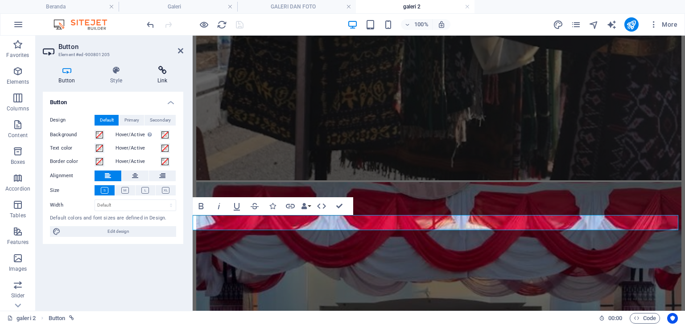
click at [163, 82] on h4 "Link" at bounding box center [162, 75] width 42 height 19
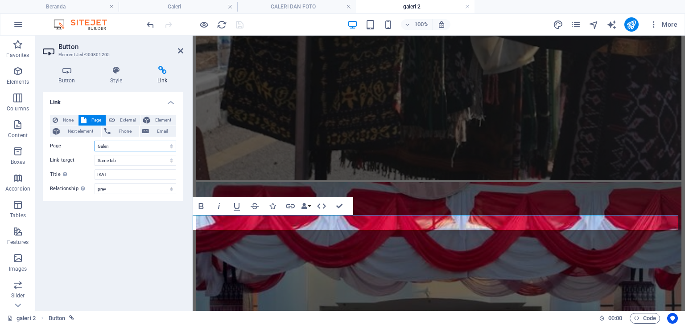
click at [133, 148] on select "Beranda Dukungan UMKM Galeri Berita Kegiatan Tentang Kami Kontak Privacy -- [GE…" at bounding box center [135, 146] width 82 height 11
select select "33"
click at [94, 141] on select "Beranda Dukungan UMKM Galeri Berita Kegiatan Tentang Kami Kontak Privacy -- [GE…" at bounding box center [135, 146] width 82 height 11
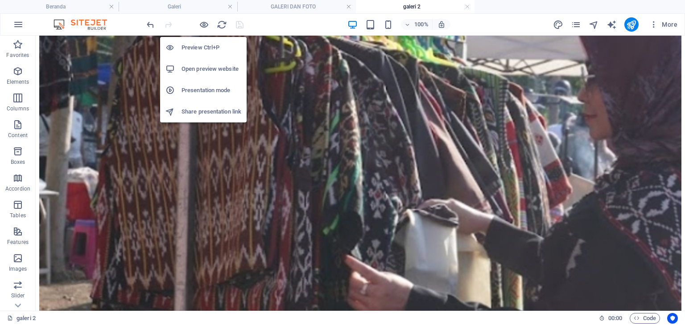
click at [212, 65] on h6 "Open preview website" at bounding box center [211, 69] width 60 height 11
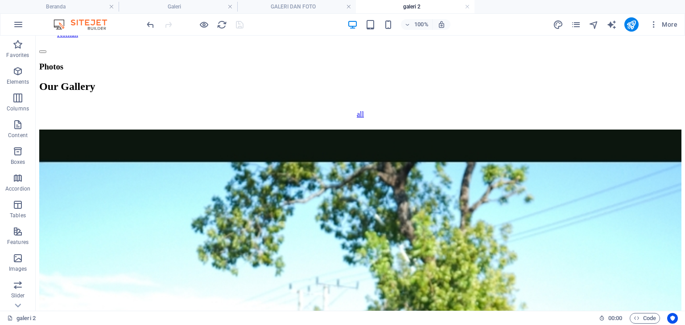
scroll to position [91, 0]
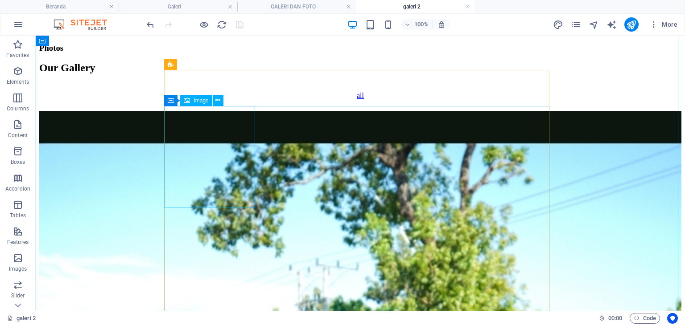
select select "%"
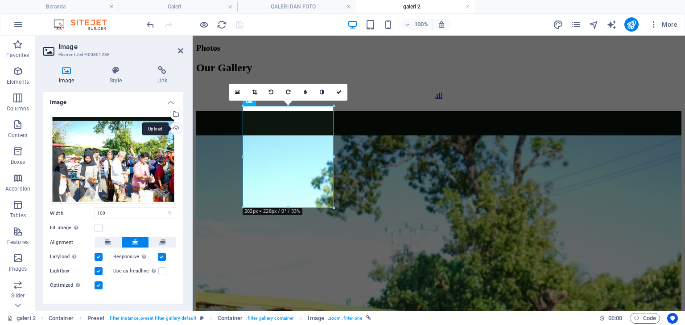
click at [171, 131] on div "Upload" at bounding box center [174, 129] width 13 height 13
click at [174, 127] on div "Upload" at bounding box center [174, 129] width 13 height 13
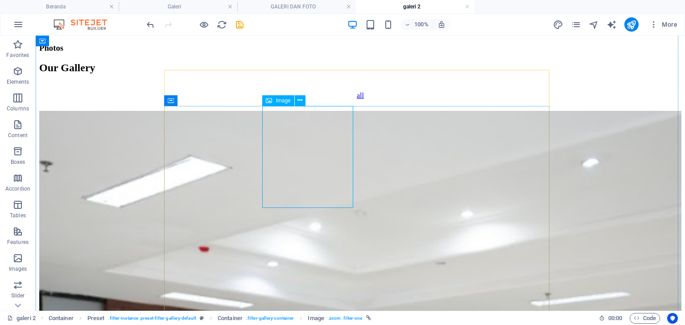
select select "%"
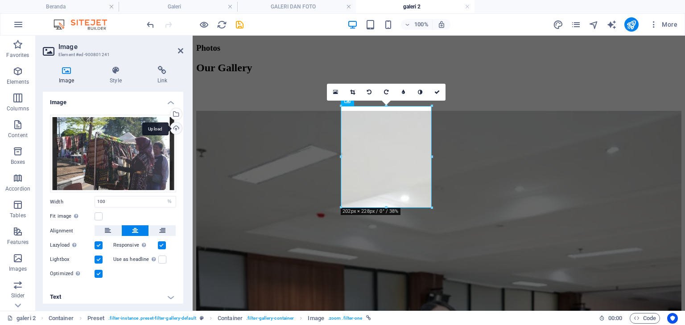
click at [172, 129] on div "Upload" at bounding box center [174, 129] width 13 height 13
